Goal: Information Seeking & Learning: Check status

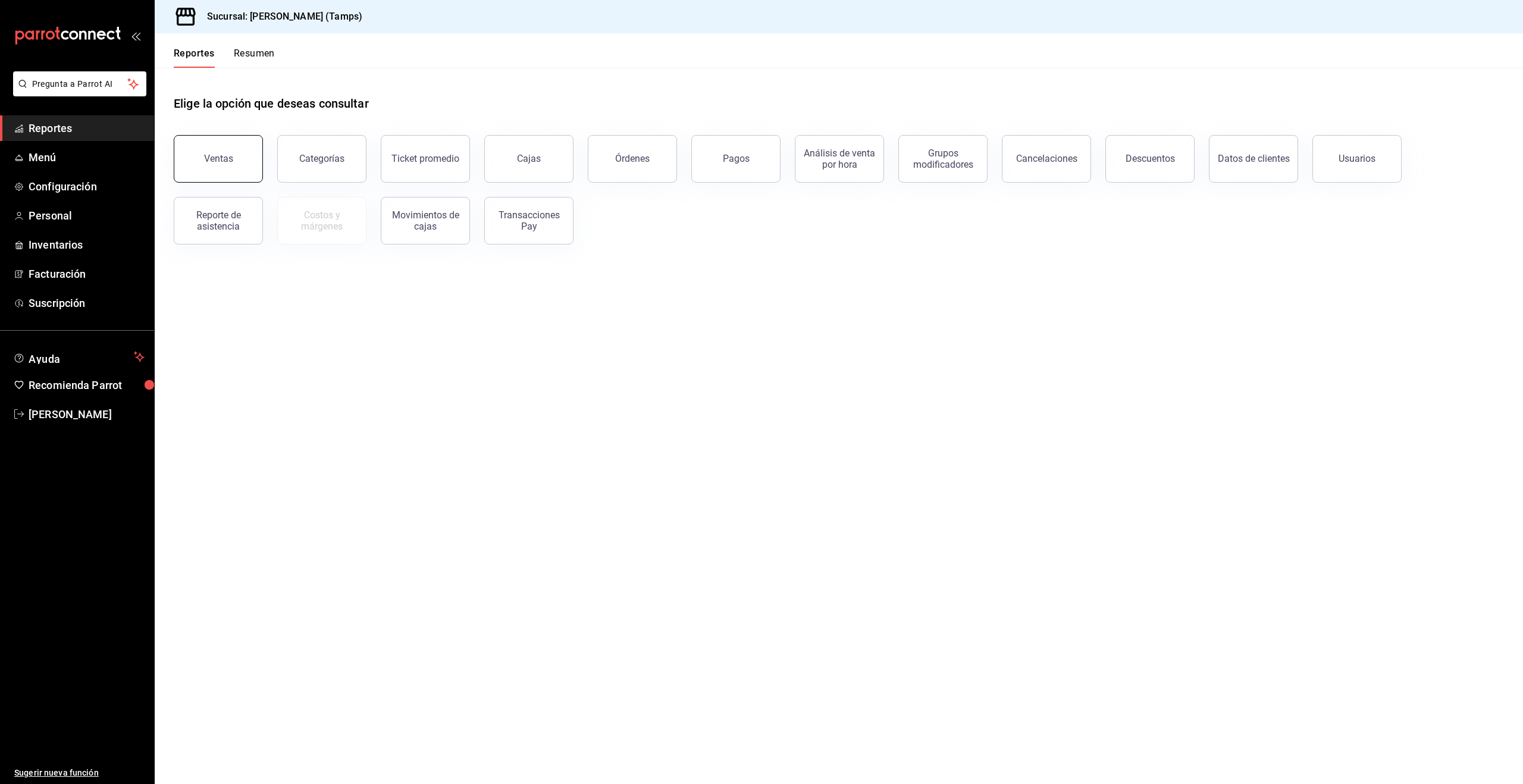
click at [226, 146] on button "Ventas" at bounding box center [219, 159] width 89 height 48
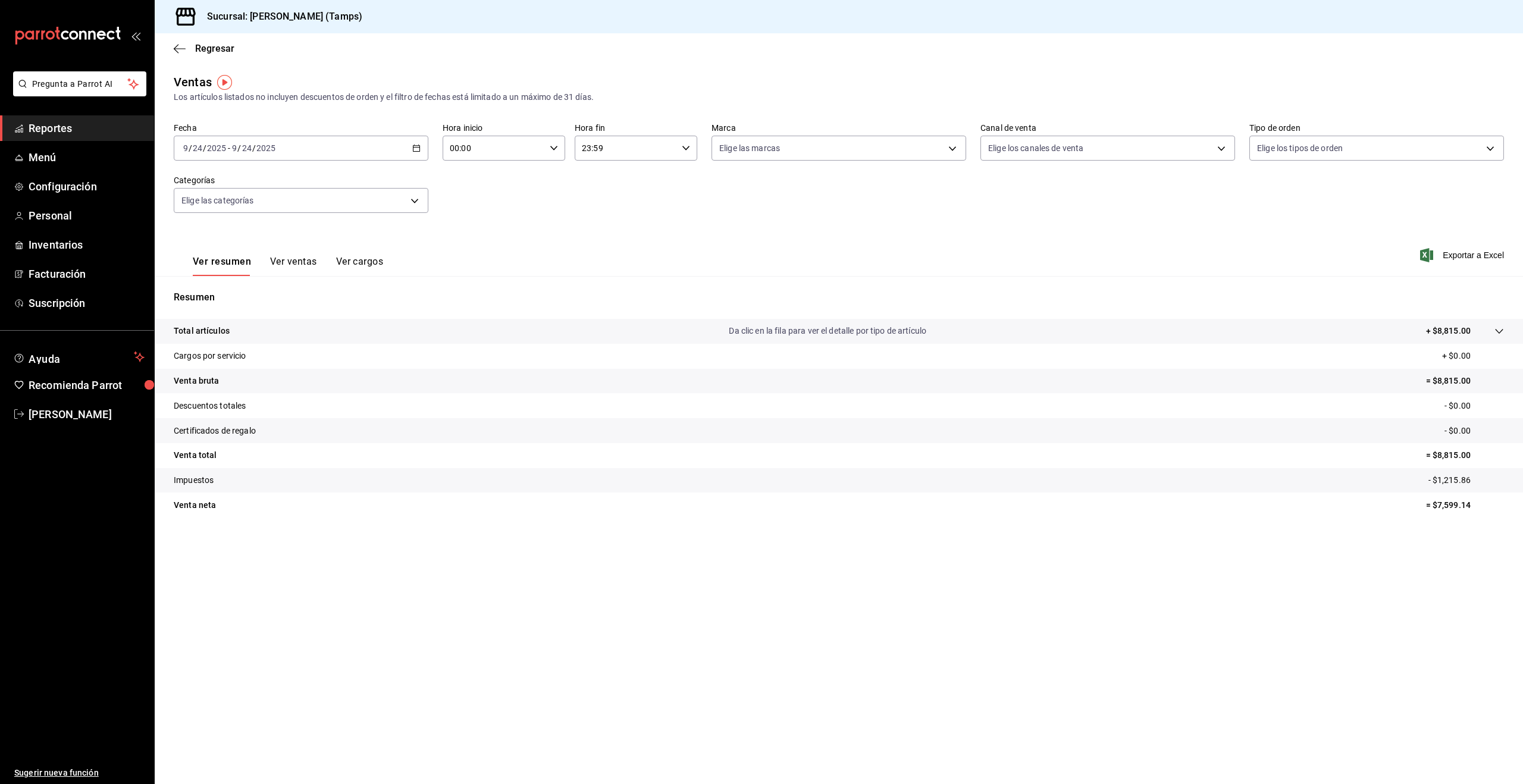
click at [254, 151] on span "/" at bounding box center [253, 148] width 4 height 10
click at [222, 184] on span "Hoy" at bounding box center [230, 184] width 92 height 13
click at [324, 141] on div "[DATE] [DATE] - [DATE] [DATE]" at bounding box center [301, 148] width 255 height 25
click at [212, 288] on span "Rango de fechas" at bounding box center [230, 291] width 92 height 13
click at [307, 304] on abbr "22" at bounding box center [311, 305] width 7 height 8
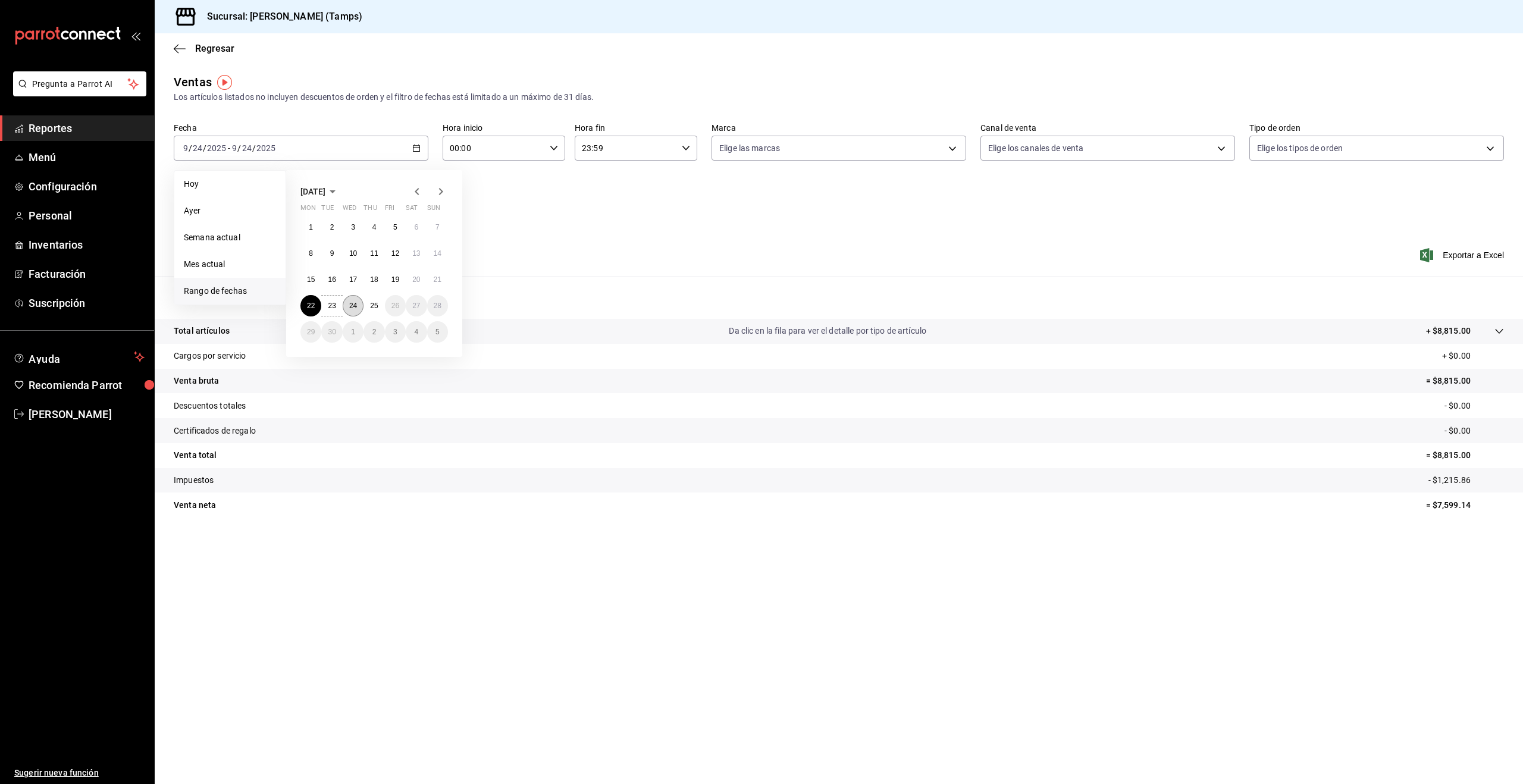
click at [356, 305] on abbr "24" at bounding box center [353, 305] width 7 height 8
click at [353, 265] on button "Ver cargos" at bounding box center [360, 265] width 48 height 20
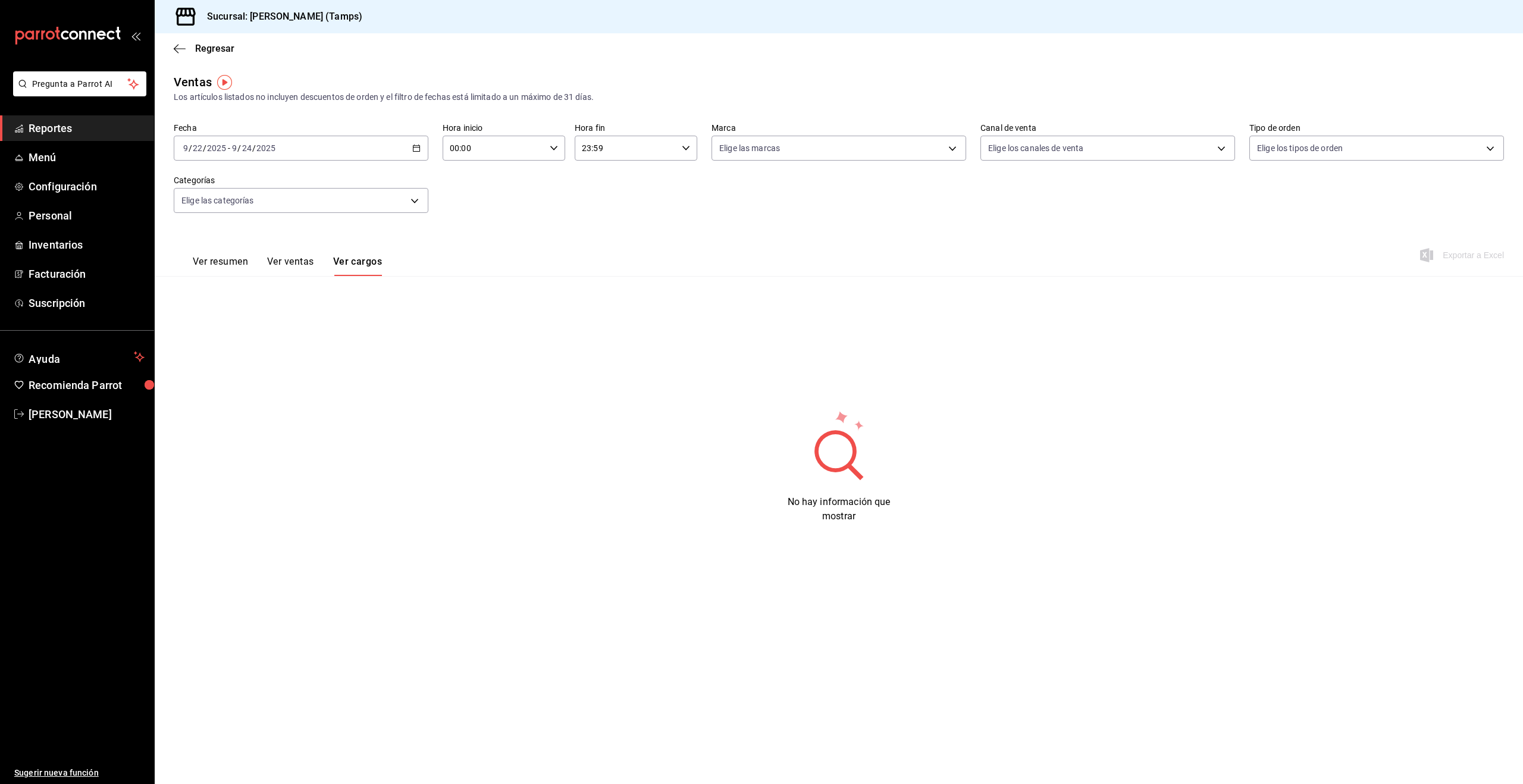
click at [305, 264] on button "Ver ventas" at bounding box center [290, 265] width 47 height 20
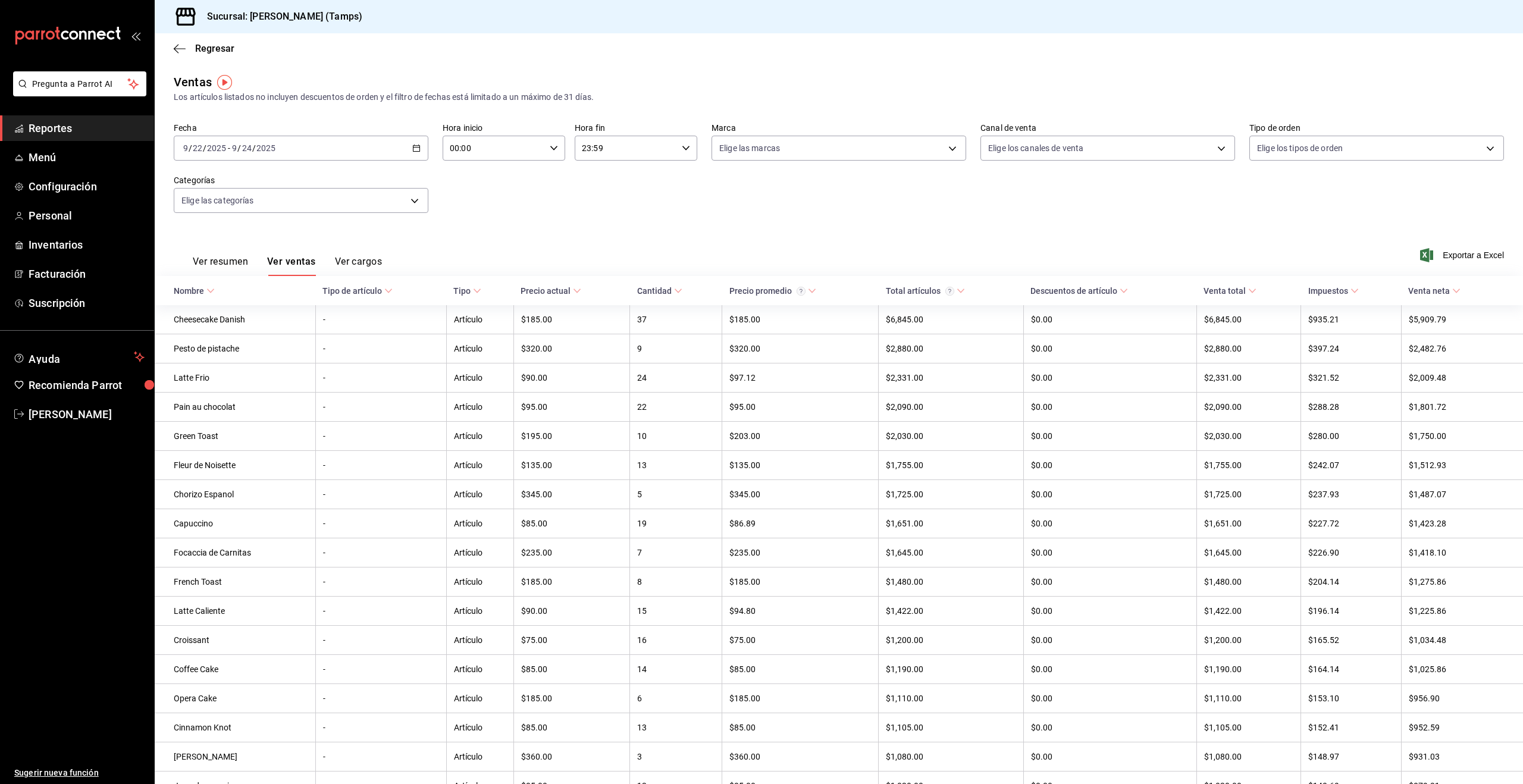
click at [213, 265] on button "Ver resumen" at bounding box center [220, 265] width 55 height 20
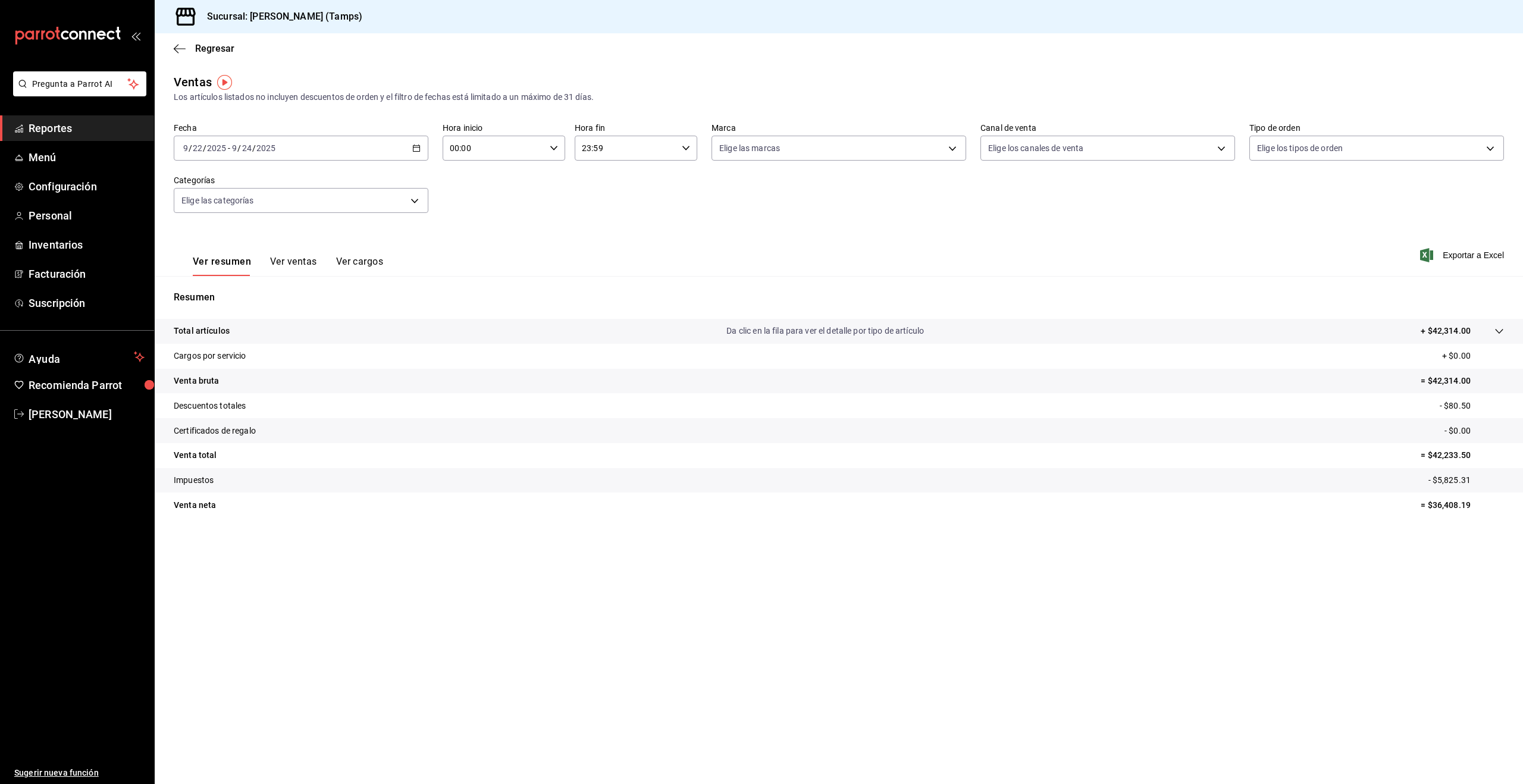
click at [317, 152] on div "[DATE] [DATE] - [DATE] [DATE]" at bounding box center [301, 148] width 255 height 25
click at [387, 282] on button "19" at bounding box center [395, 279] width 21 height 22
click at [353, 305] on abbr "24" at bounding box center [353, 305] width 7 height 8
click at [537, 191] on div "Fecha [DATE] [DATE] - [DATE] [DATE] Hora inicio 00:00 Hora inicio Hora fin 23:5…" at bounding box center [839, 175] width 1330 height 105
click at [41, 128] on span "Reportes" at bounding box center [86, 129] width 116 height 16
